Goal: Check status: Check status

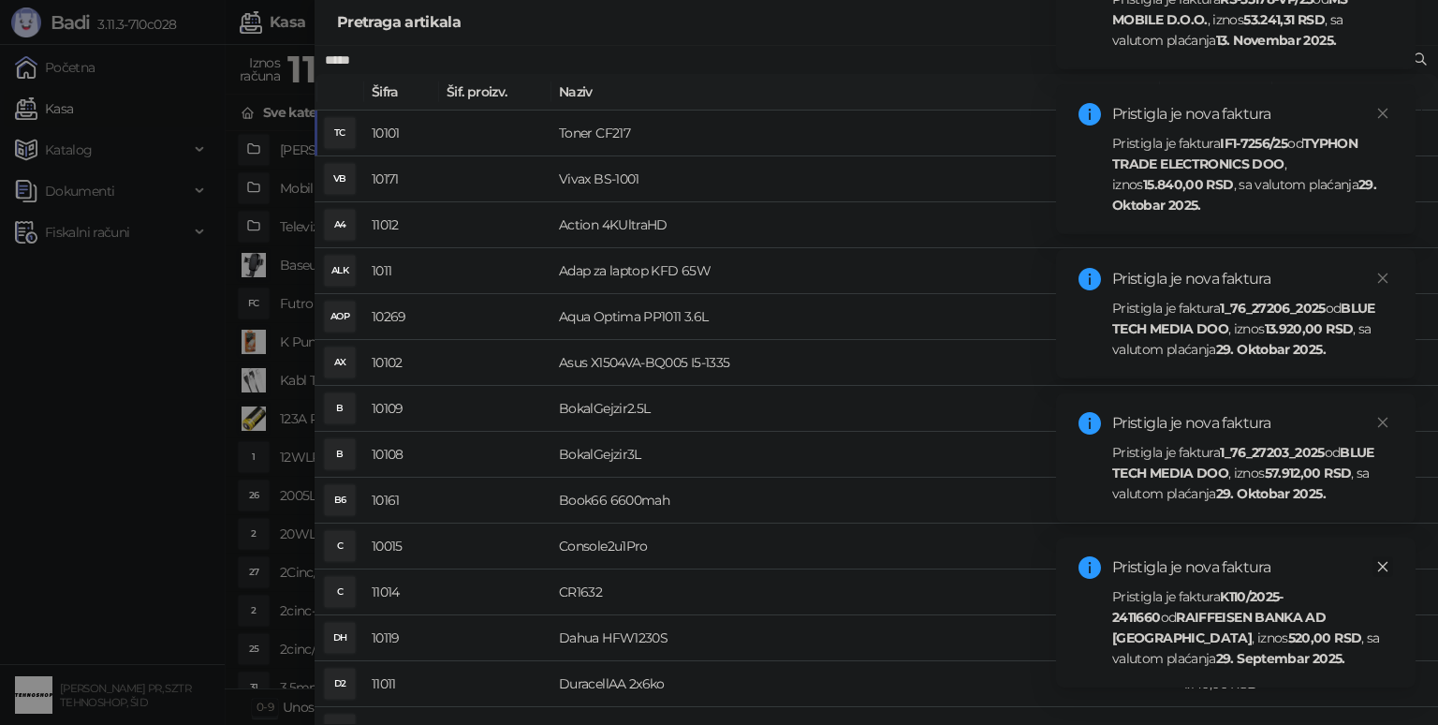
click at [1379, 572] on icon "close" at bounding box center [1383, 566] width 13 height 13
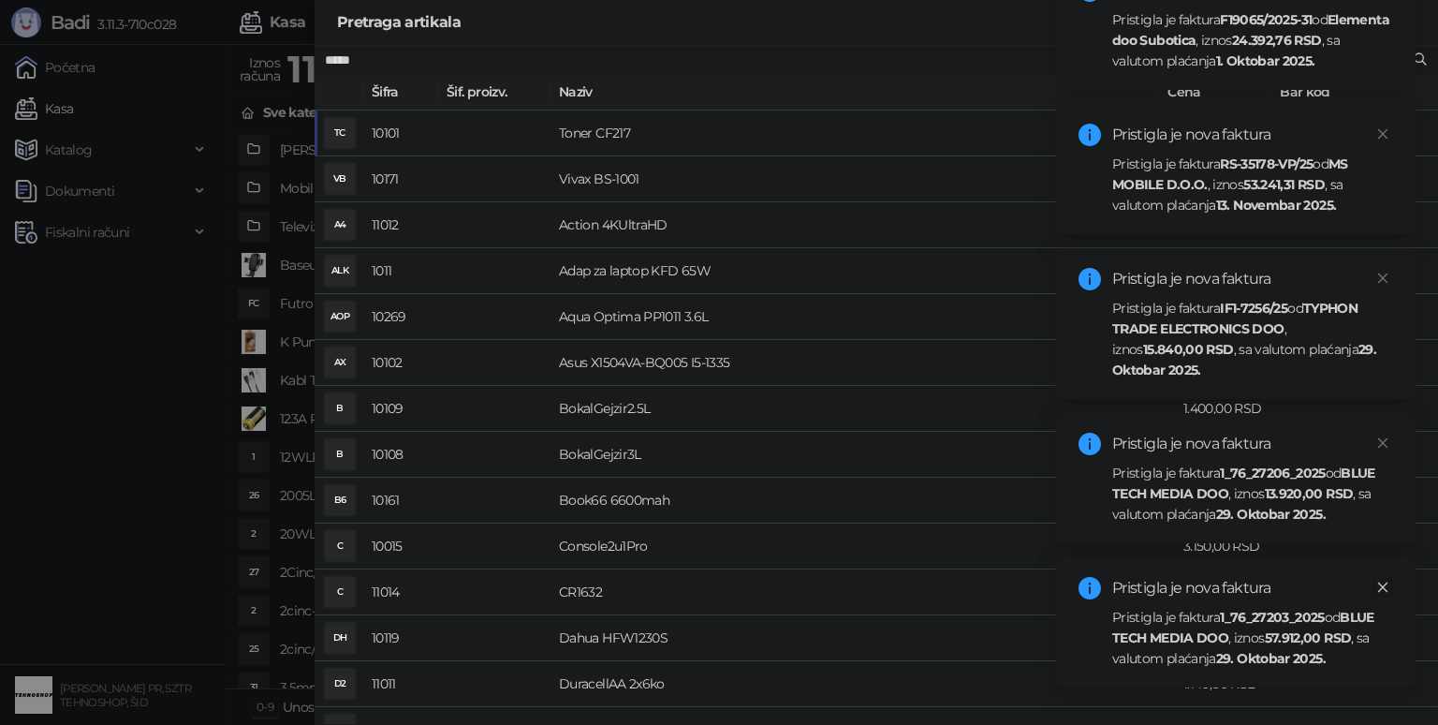
click at [1392, 590] on link "Close" at bounding box center [1383, 587] width 21 height 21
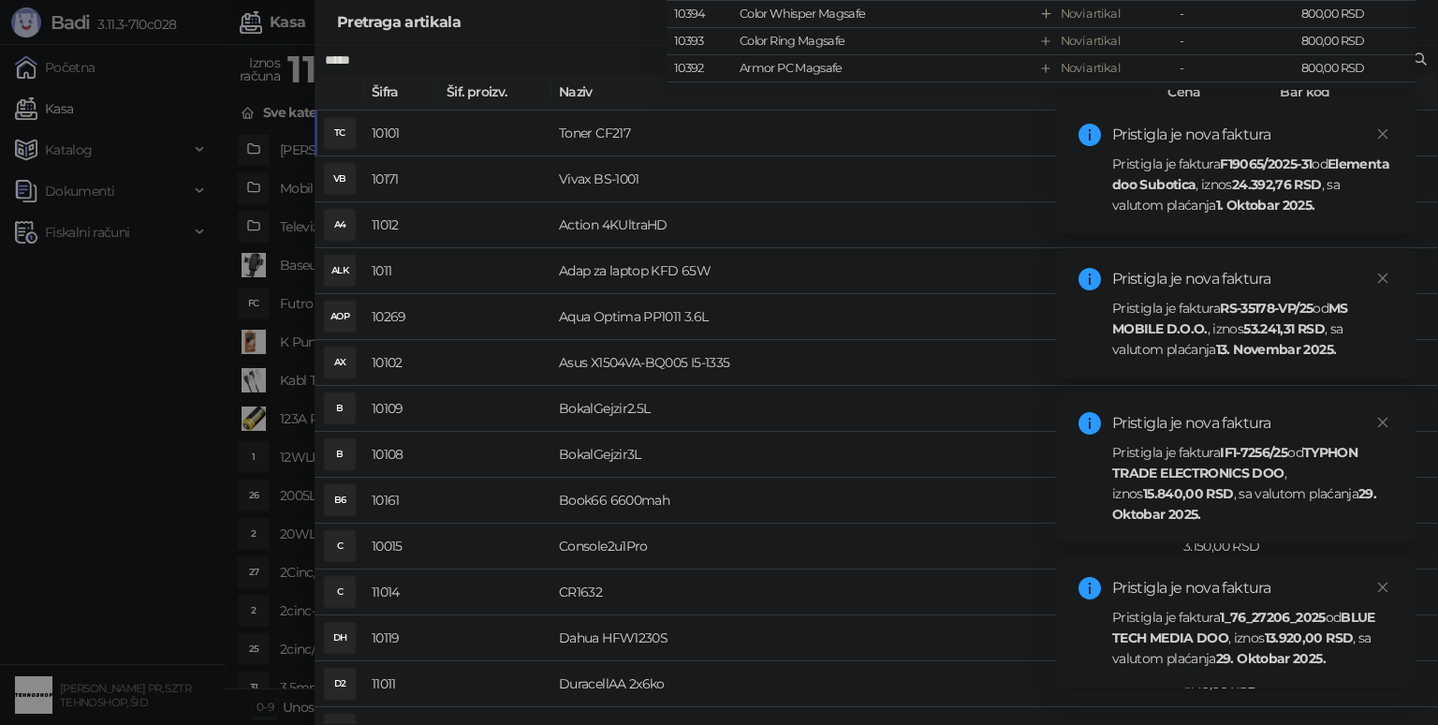
click at [1392, 591] on link "Close" at bounding box center [1383, 587] width 21 height 21
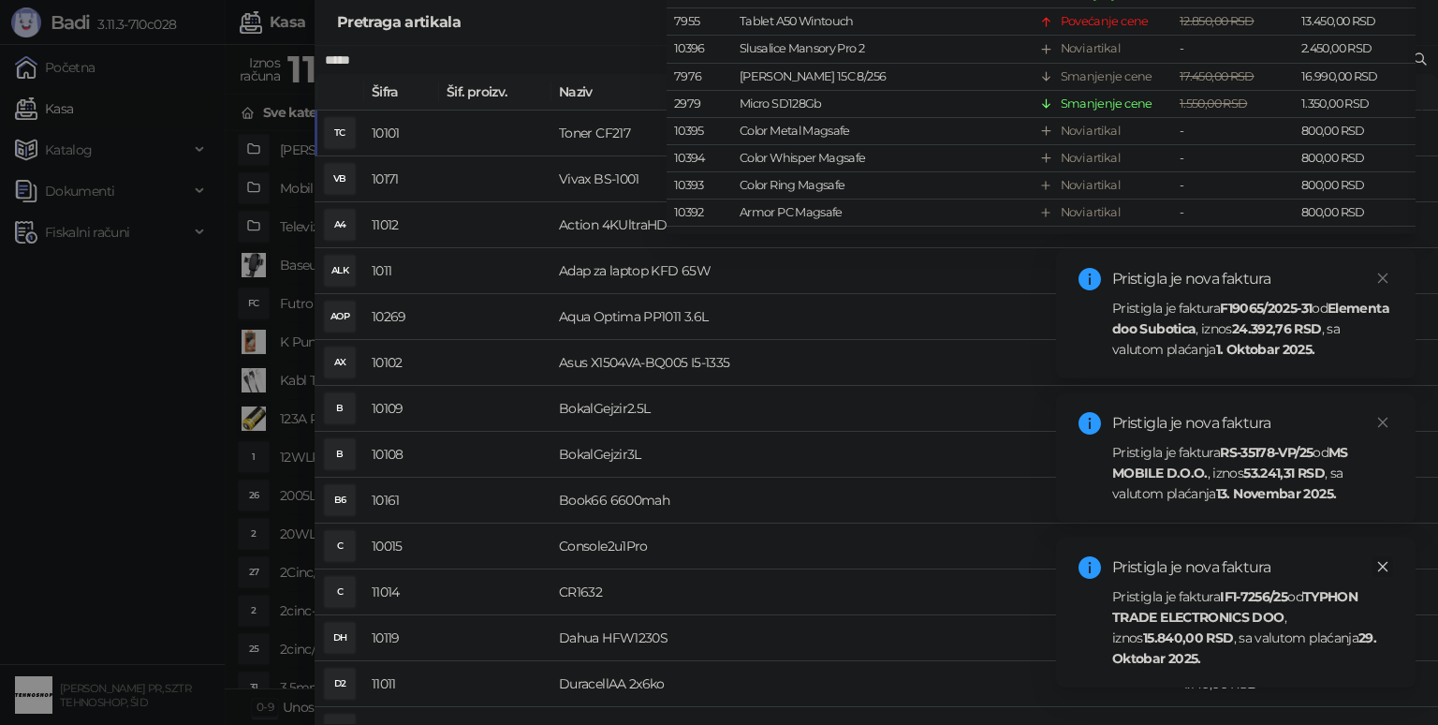
click at [1386, 573] on link "Close" at bounding box center [1383, 566] width 21 height 21
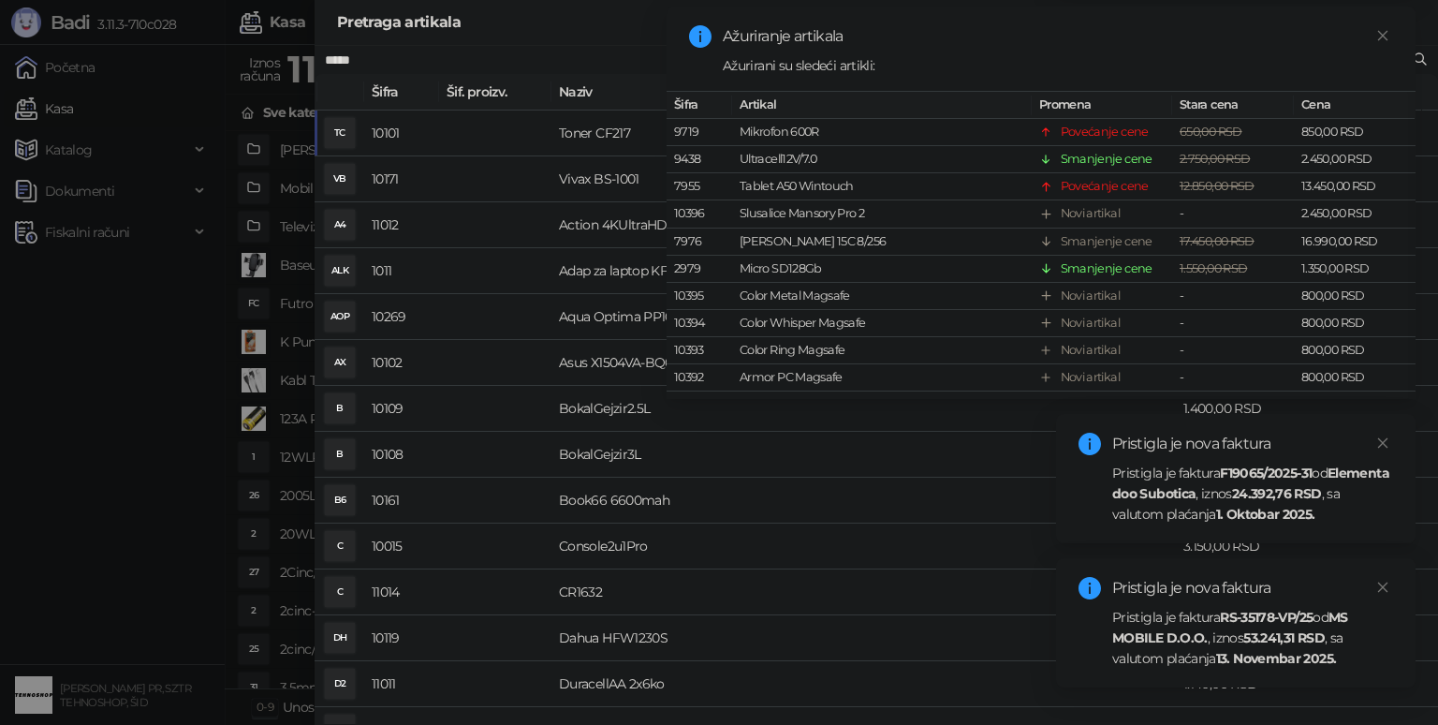
click at [1386, 573] on div "Pristigla je nova faktura Pristigla je faktura RS-35178-VP/25 od MS MOBILE D.O.…" at bounding box center [1236, 622] width 360 height 129
click at [1386, 580] on link "Close" at bounding box center [1383, 587] width 21 height 21
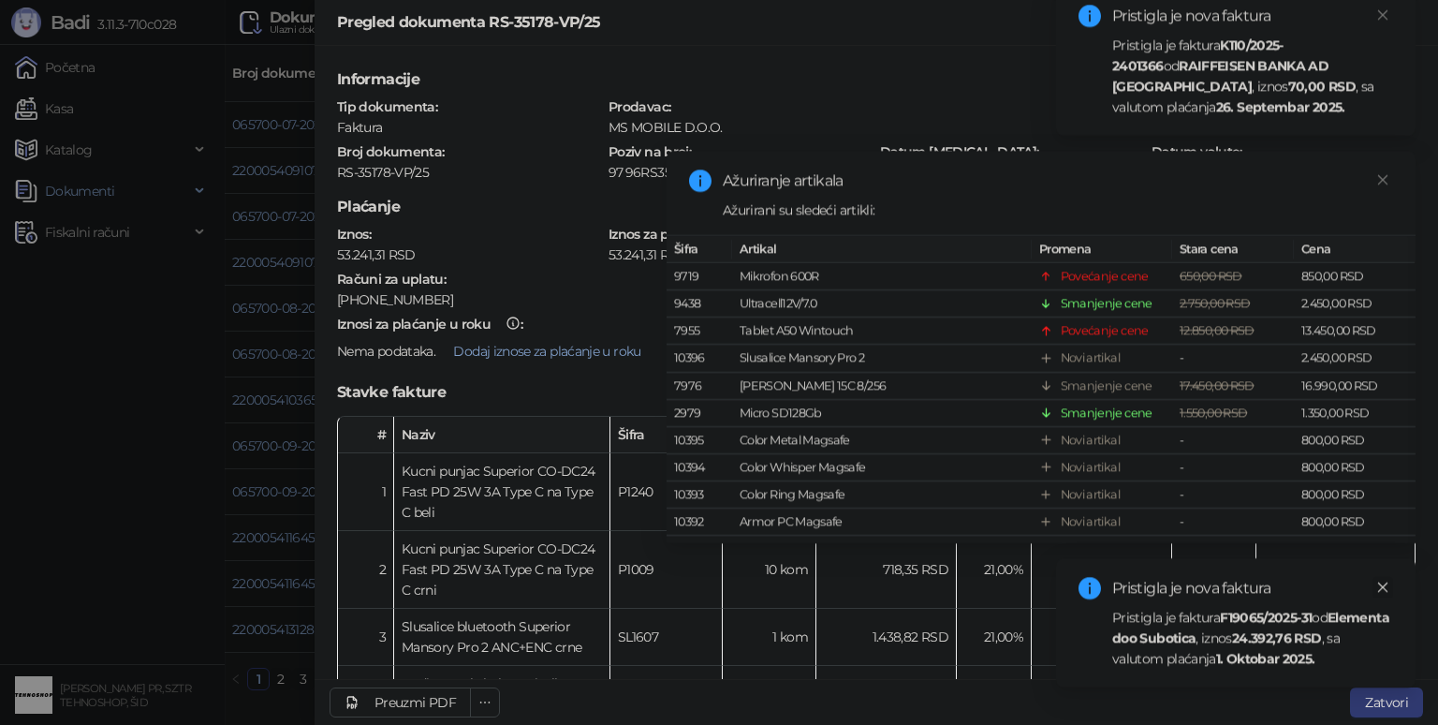
click at [1390, 584] on link "Close" at bounding box center [1383, 587] width 21 height 21
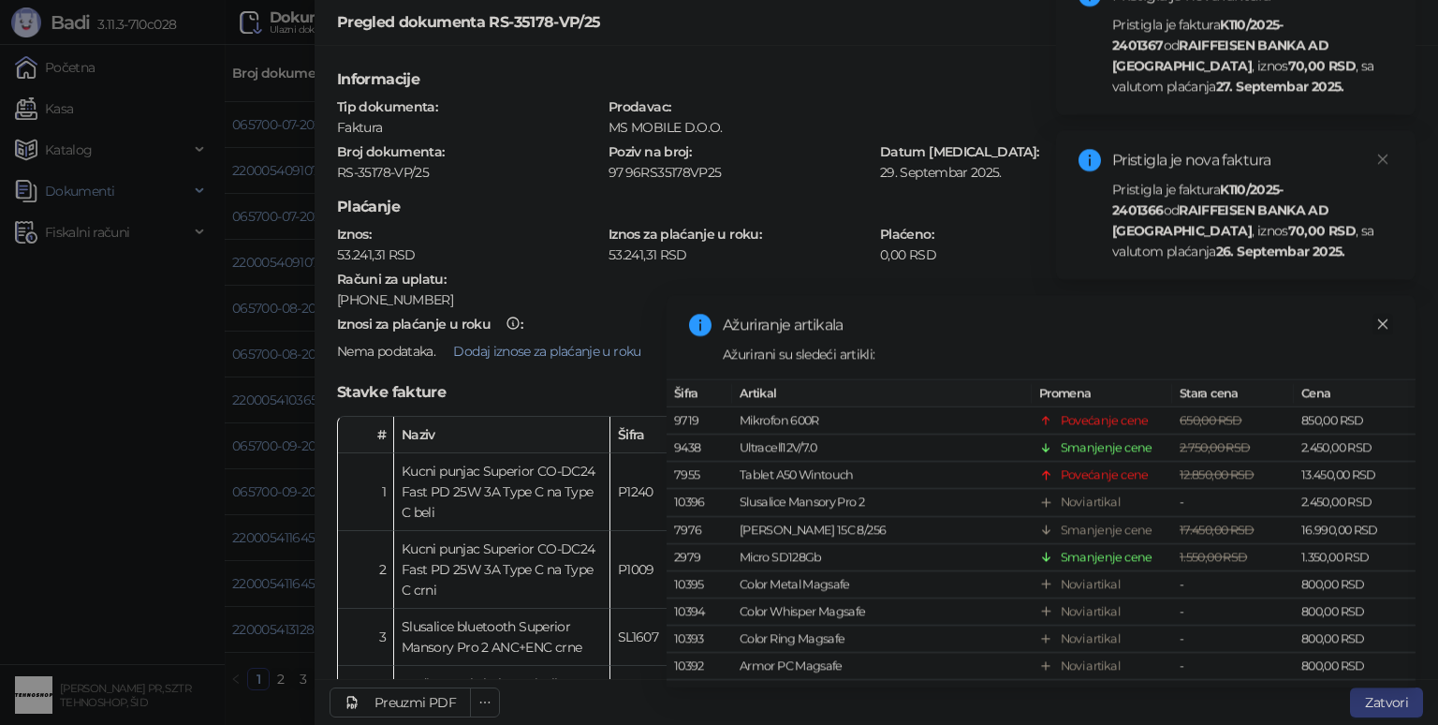
click at [1386, 317] on icon "close" at bounding box center [1383, 323] width 13 height 13
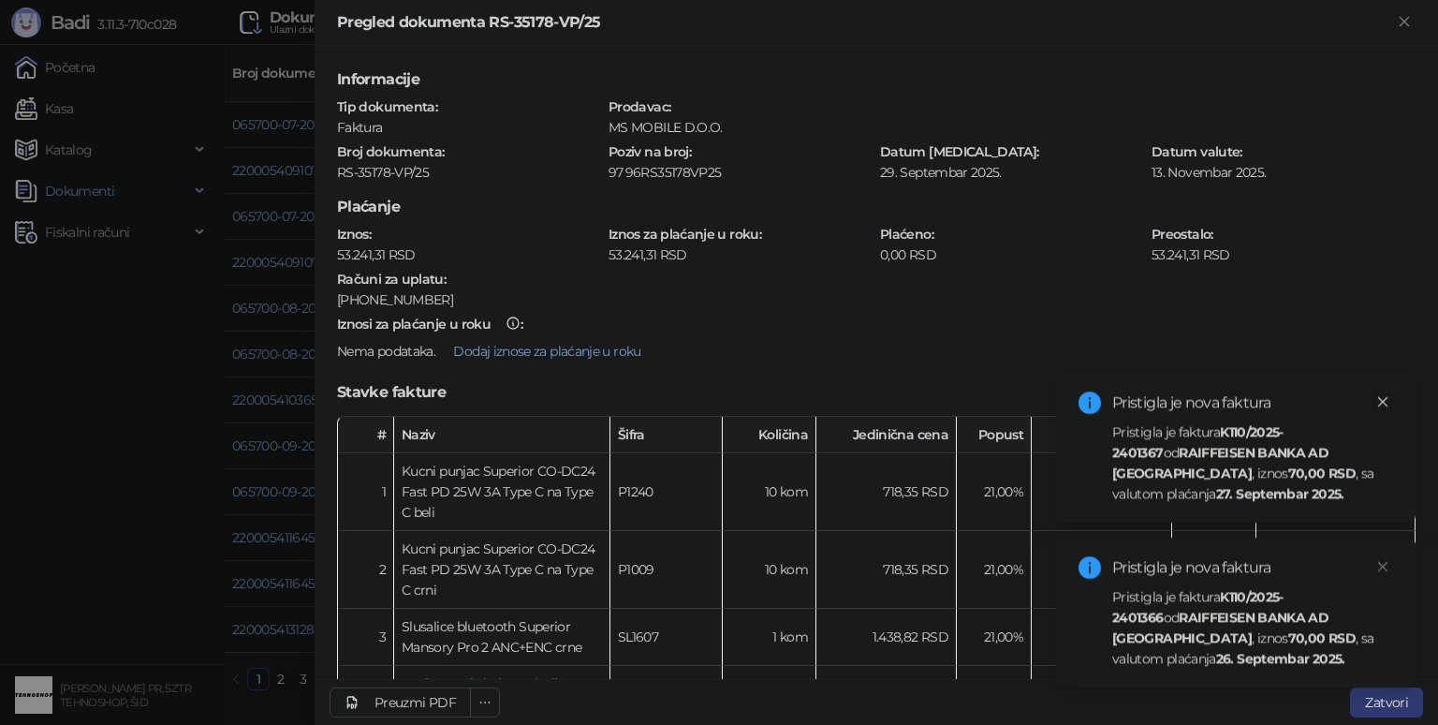
click at [1389, 391] on link "Close" at bounding box center [1383, 401] width 21 height 21
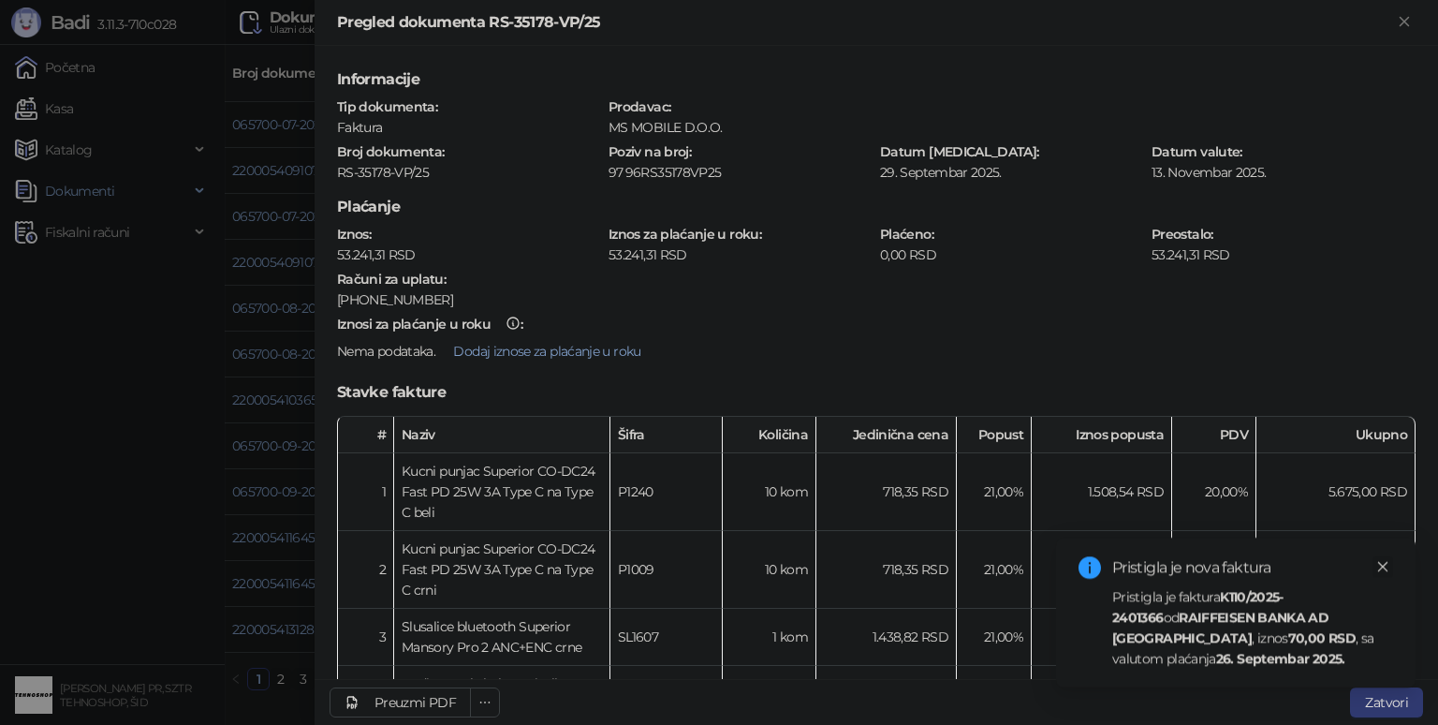
click at [1382, 561] on icon "close" at bounding box center [1383, 566] width 13 height 13
